Goal: Information Seeking & Learning: Learn about a topic

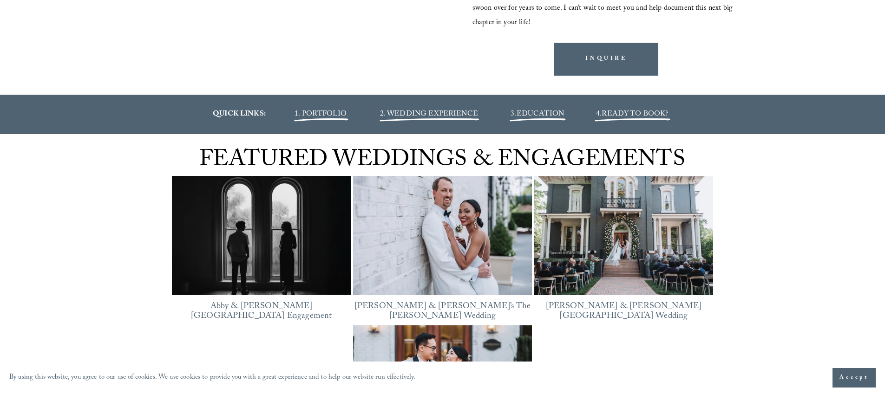
scroll to position [1070, 0]
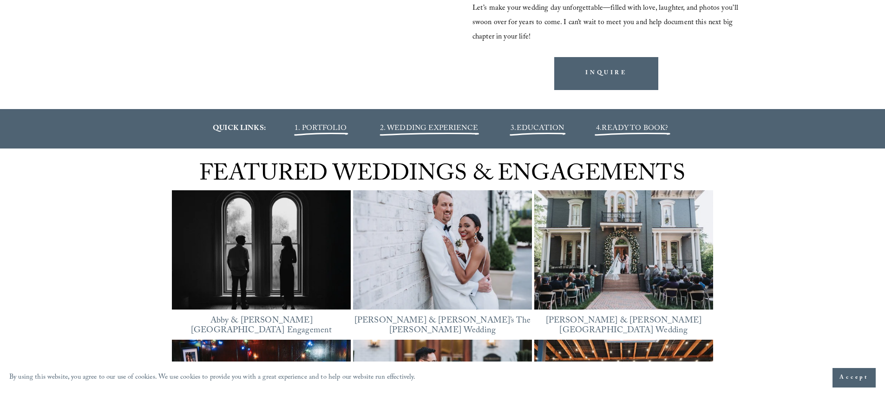
click at [317, 135] on span "1. PORTFOLIO" at bounding box center [320, 129] width 52 height 13
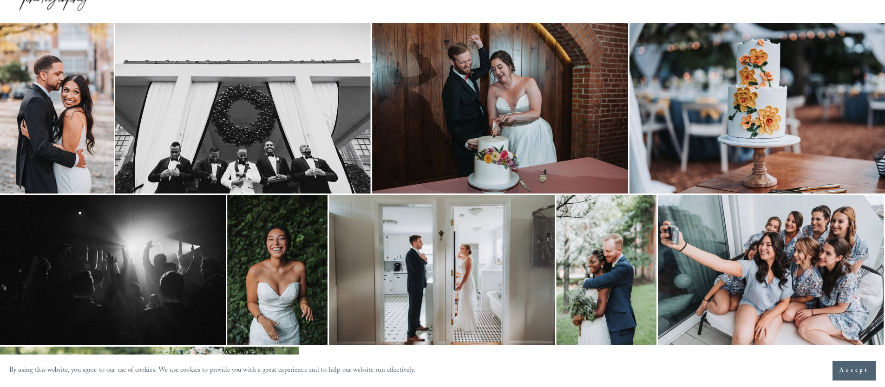
scroll to position [70, 0]
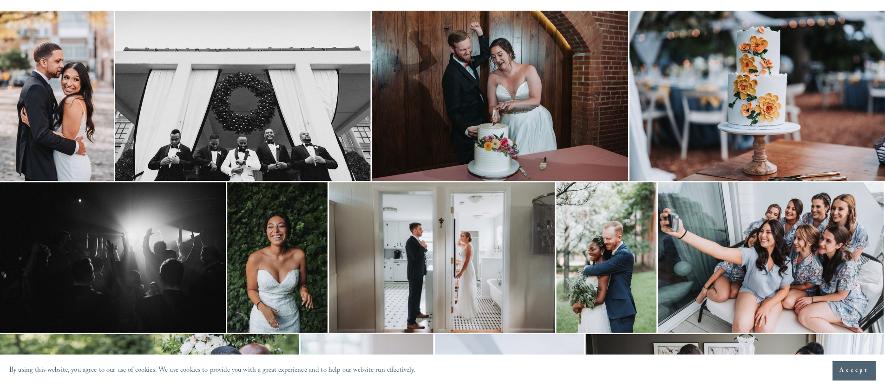
click at [508, 119] on img at bounding box center [500, 96] width 256 height 170
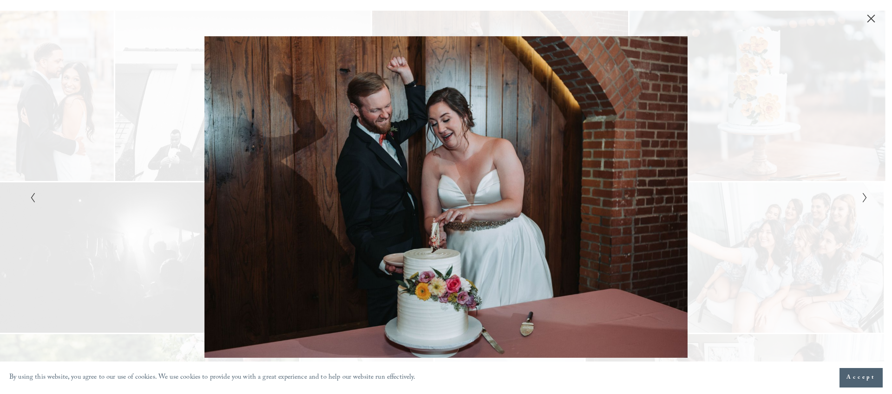
click at [872, 17] on icon "Close" at bounding box center [870, 18] width 7 height 7
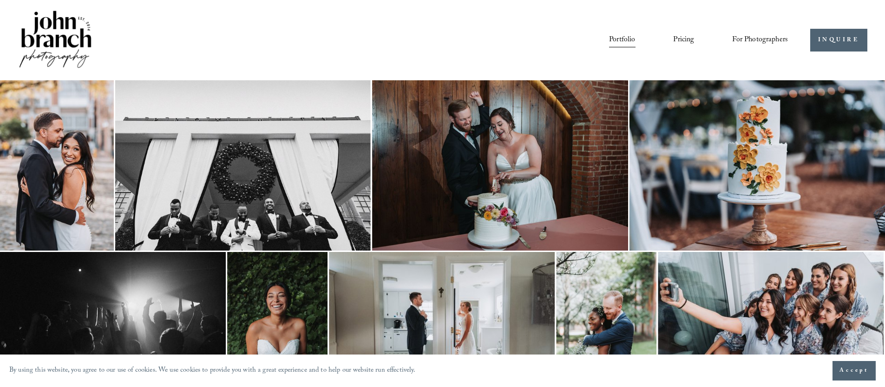
click at [856, 367] on span "Accept" at bounding box center [853, 370] width 29 height 9
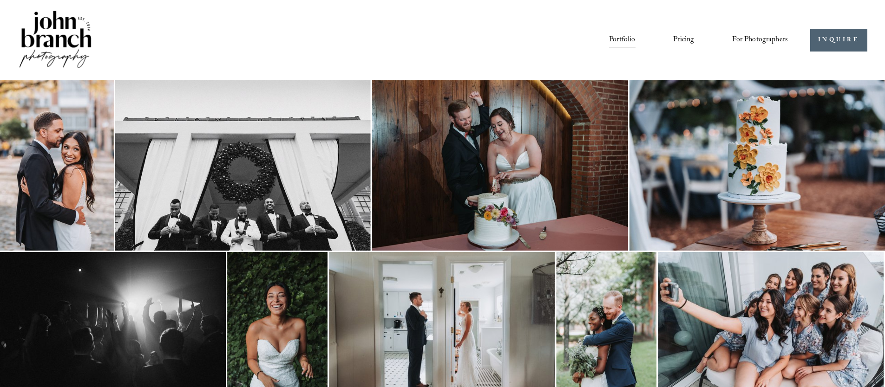
click at [692, 39] on link "Pricing" at bounding box center [683, 40] width 21 height 16
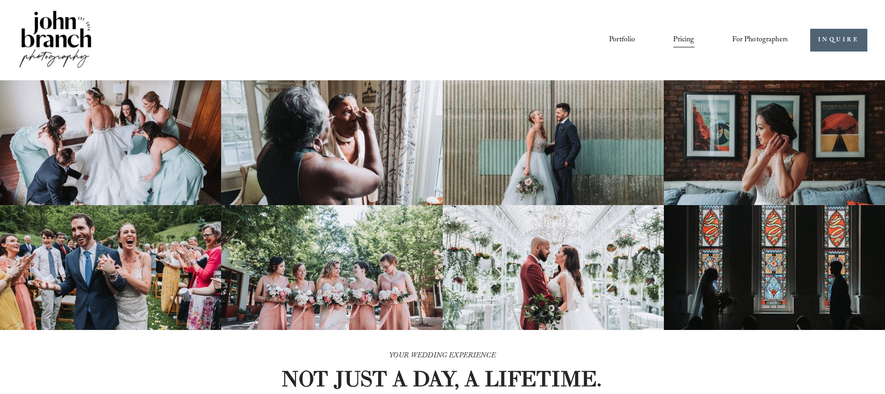
click at [739, 34] on span "For Photographers" at bounding box center [760, 40] width 56 height 14
click at [0, 0] on span "Education" at bounding box center [0, 0] width 0 height 0
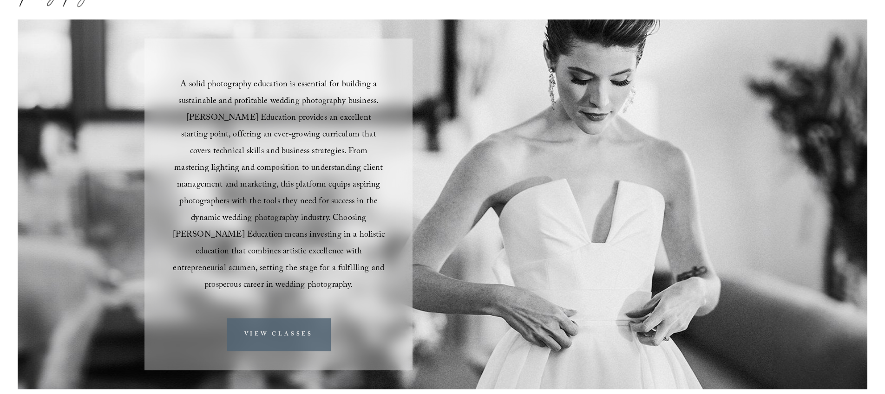
scroll to position [70, 0]
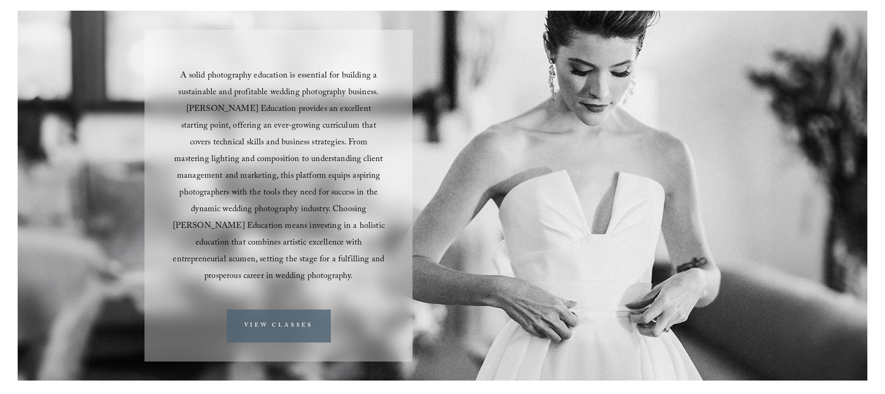
click at [298, 323] on link "VIEW CLASSES" at bounding box center [279, 326] width 104 height 33
